Goal: Find specific page/section: Find specific page/section

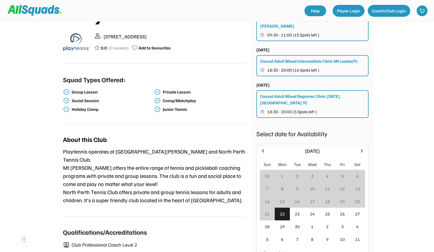
scroll to position [186, 0]
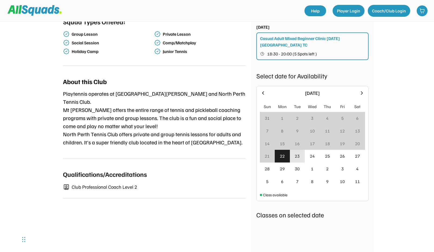
click at [297, 150] on div "23" at bounding box center [297, 156] width 15 height 13
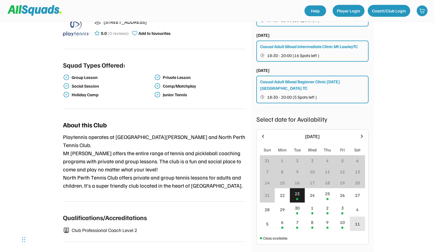
scroll to position [145, 0]
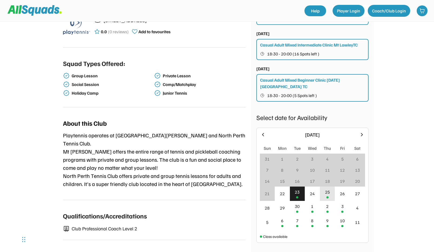
click at [328, 189] on div "25" at bounding box center [327, 192] width 5 height 6
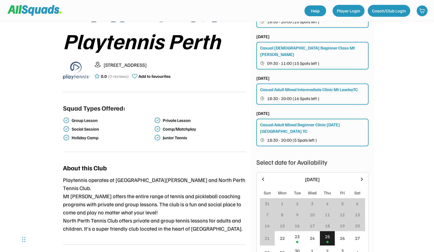
scroll to position [141, 0]
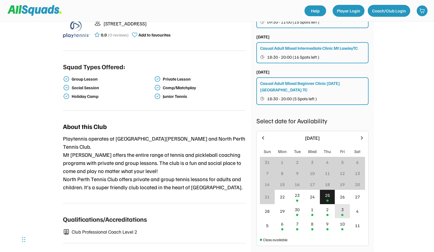
click at [343, 204] on div "3" at bounding box center [342, 211] width 15 height 14
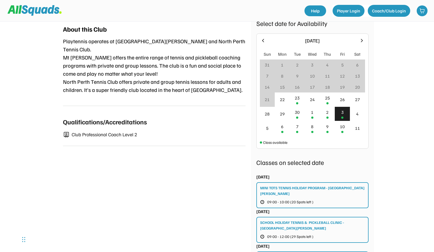
scroll to position [224, 0]
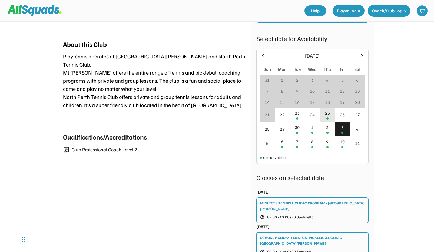
click at [331, 108] on div "25" at bounding box center [327, 115] width 15 height 14
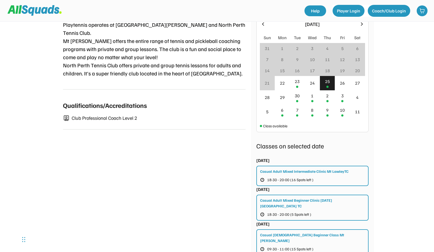
scroll to position [241, 0]
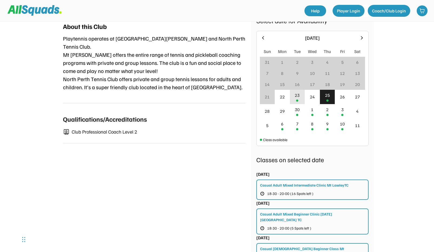
click at [299, 92] on div "23" at bounding box center [297, 95] width 5 height 6
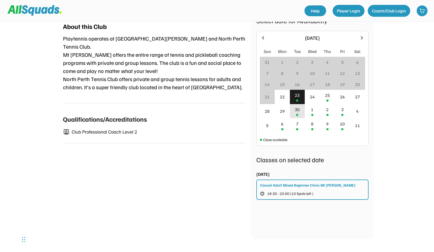
click at [297, 104] on div "30" at bounding box center [297, 111] width 15 height 14
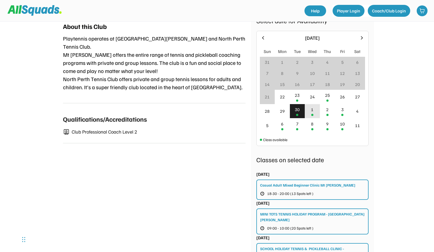
click at [310, 104] on div "1" at bounding box center [312, 111] width 15 height 14
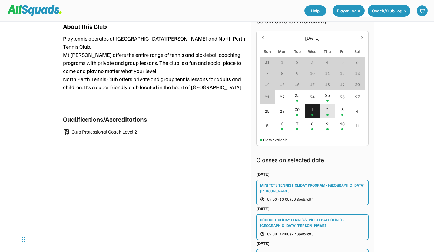
click at [325, 104] on div "2" at bounding box center [327, 111] width 15 height 14
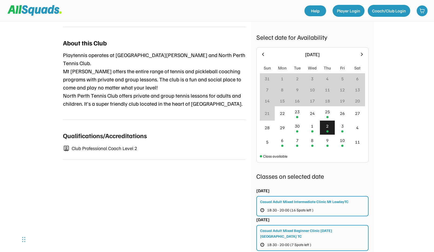
scroll to position [224, 0]
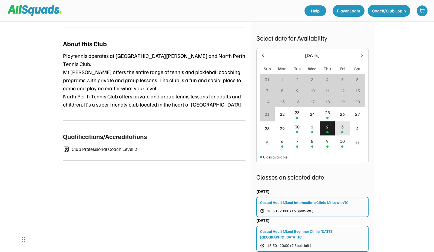
click at [341, 122] on div "3" at bounding box center [342, 129] width 15 height 14
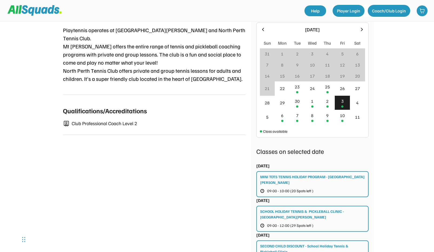
scroll to position [251, 0]
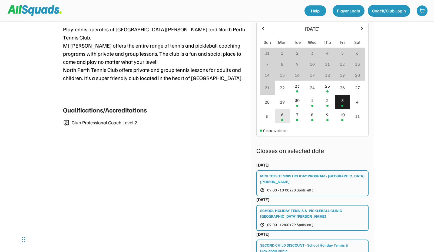
click at [284, 109] on div "6" at bounding box center [282, 116] width 15 height 14
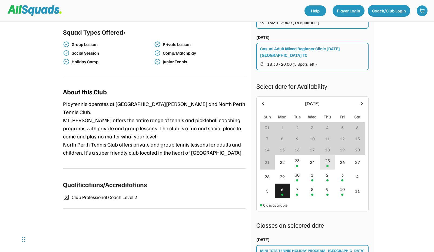
scroll to position [169, 0]
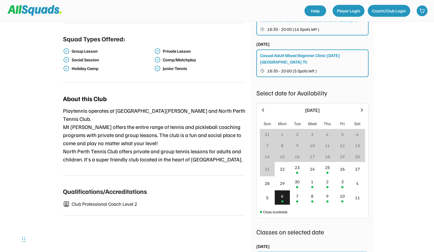
click at [361, 107] on icon at bounding box center [362, 110] width 6 height 6
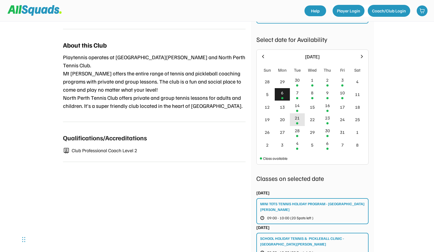
scroll to position [240, 0]
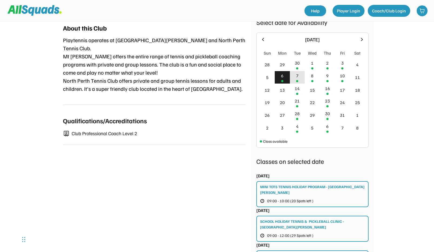
click at [298, 80] on div at bounding box center [297, 81] width 2 height 2
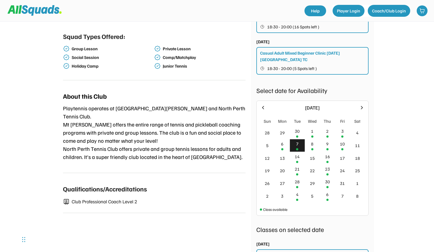
scroll to position [162, 0]
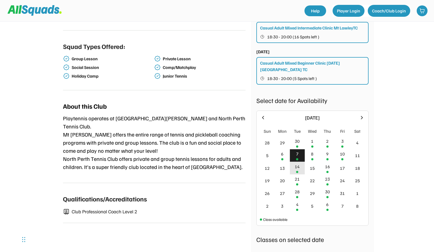
click at [296, 162] on div "14" at bounding box center [297, 168] width 15 height 13
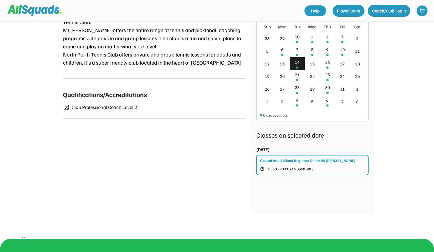
scroll to position [239, 0]
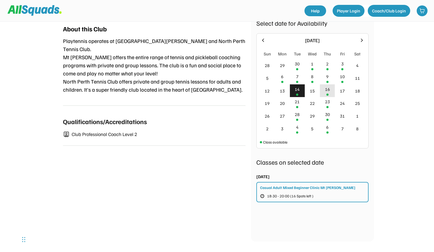
click at [328, 86] on div "16" at bounding box center [327, 89] width 5 height 6
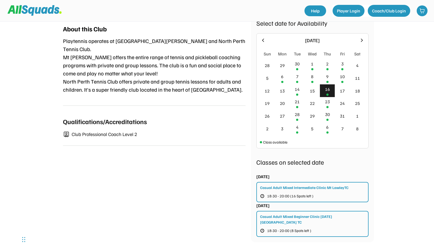
click at [362, 37] on icon at bounding box center [362, 40] width 6 height 6
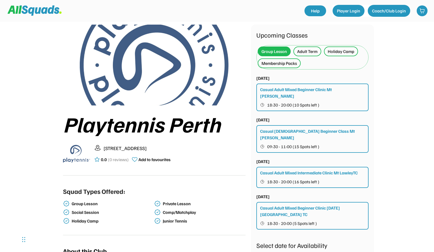
scroll to position [15, 0]
